Goal: Task Accomplishment & Management: Manage account settings

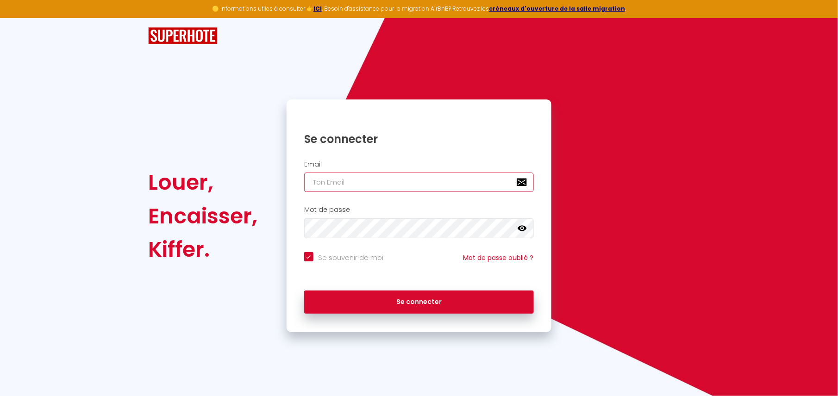
type input "[EMAIL_ADDRESS][DOMAIN_NAME]"
click at [332, 164] on h2 "Email" at bounding box center [419, 165] width 230 height 8
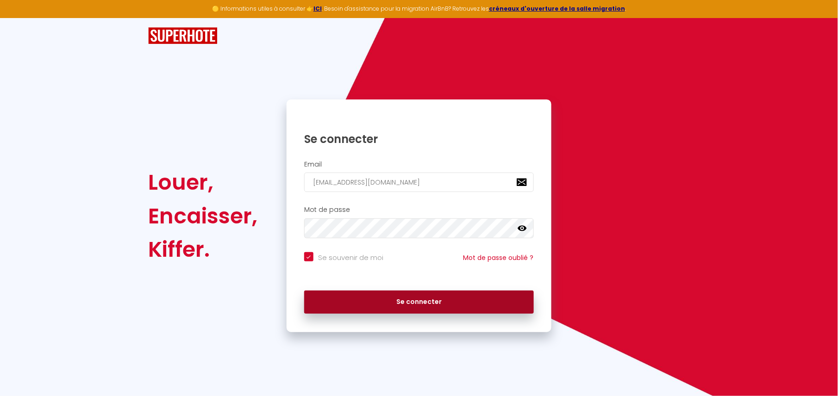
click at [367, 302] on button "Se connecter" at bounding box center [419, 302] width 230 height 23
checkbox input "true"
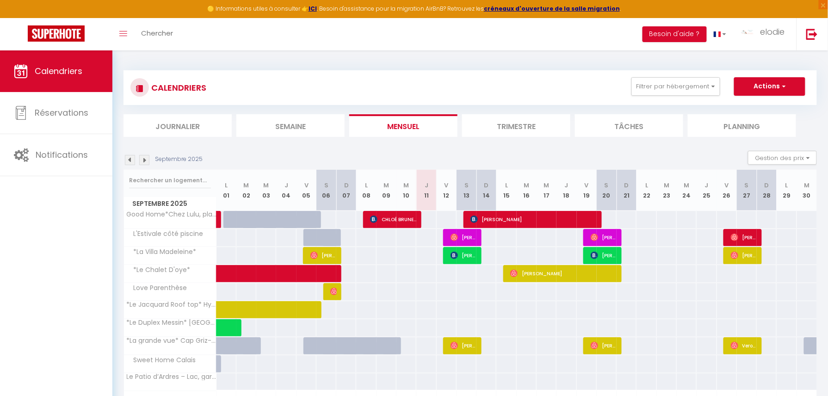
click at [271, 127] on li "Semaine" at bounding box center [290, 125] width 108 height 23
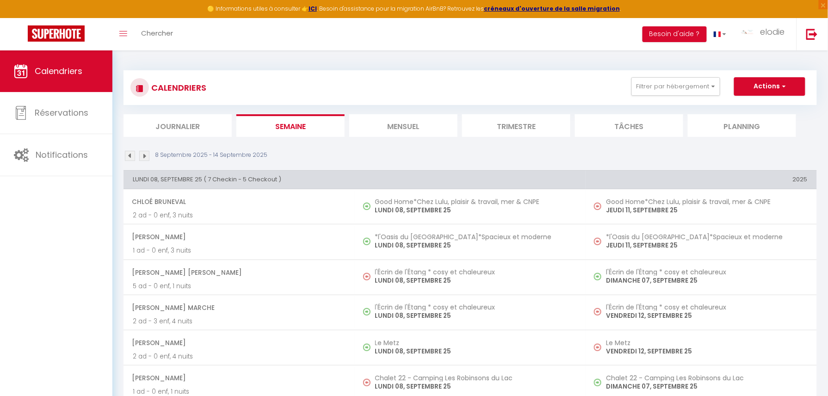
click at [143, 152] on img at bounding box center [144, 156] width 10 height 10
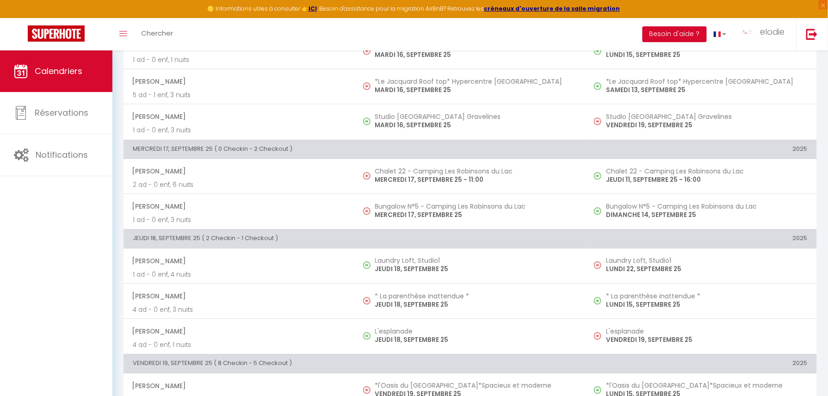
scroll to position [802, 0]
